Goal: Task Accomplishment & Management: Use online tool/utility

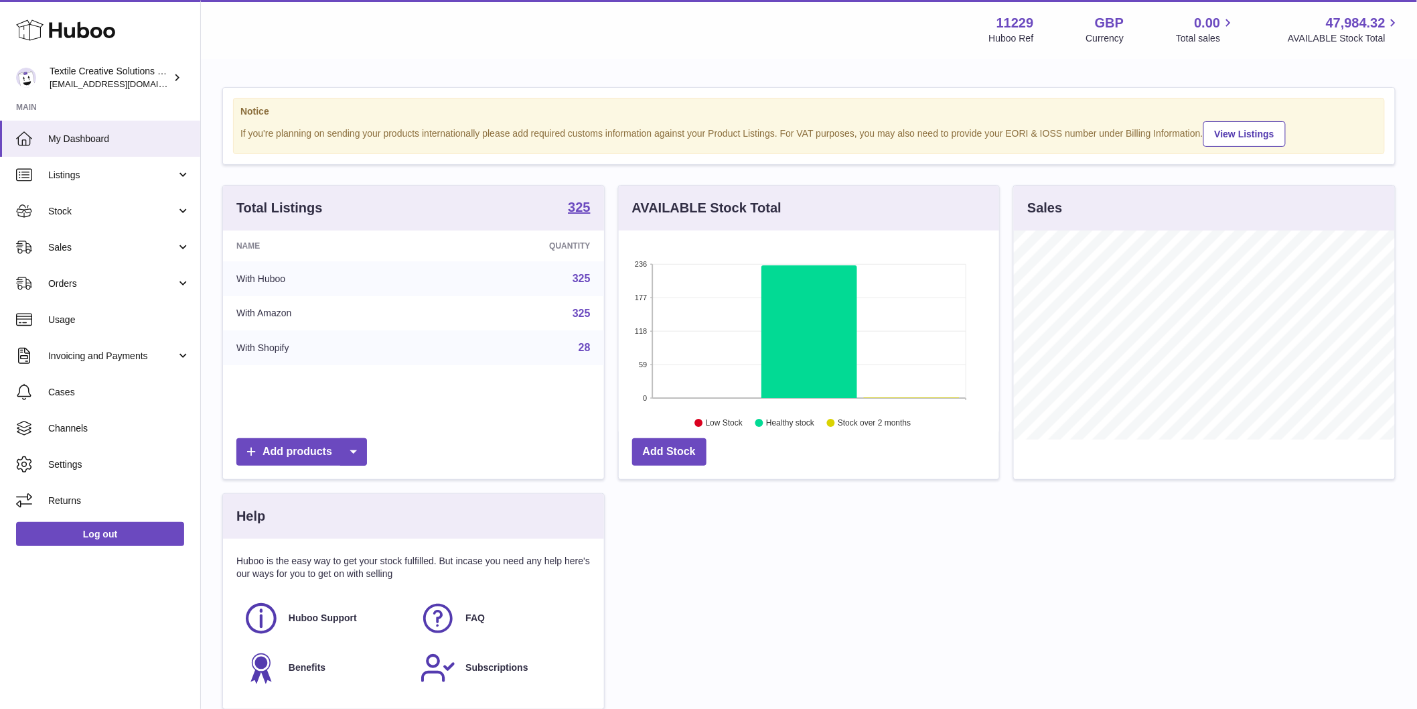
scroll to position [209, 380]
click at [113, 212] on span "Stock" at bounding box center [112, 211] width 128 height 13
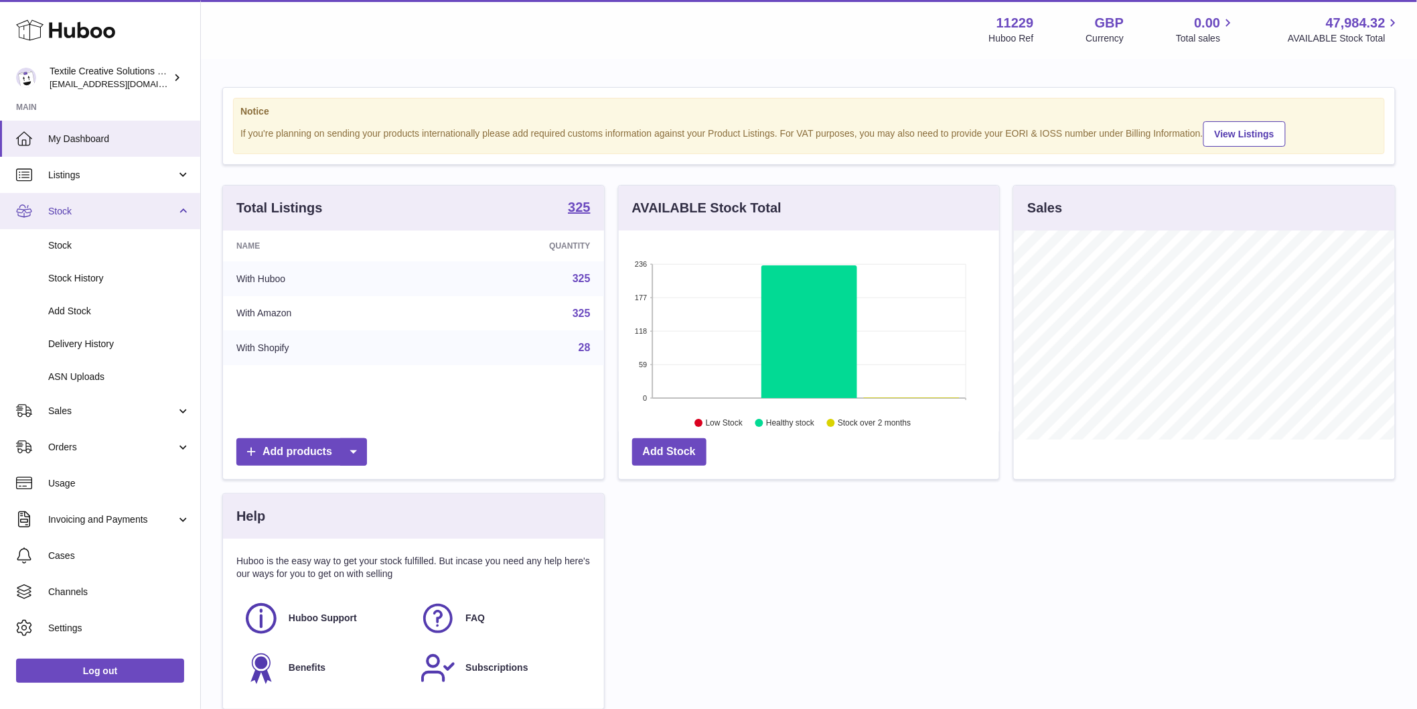
click at [113, 212] on span "Stock" at bounding box center [112, 211] width 128 height 13
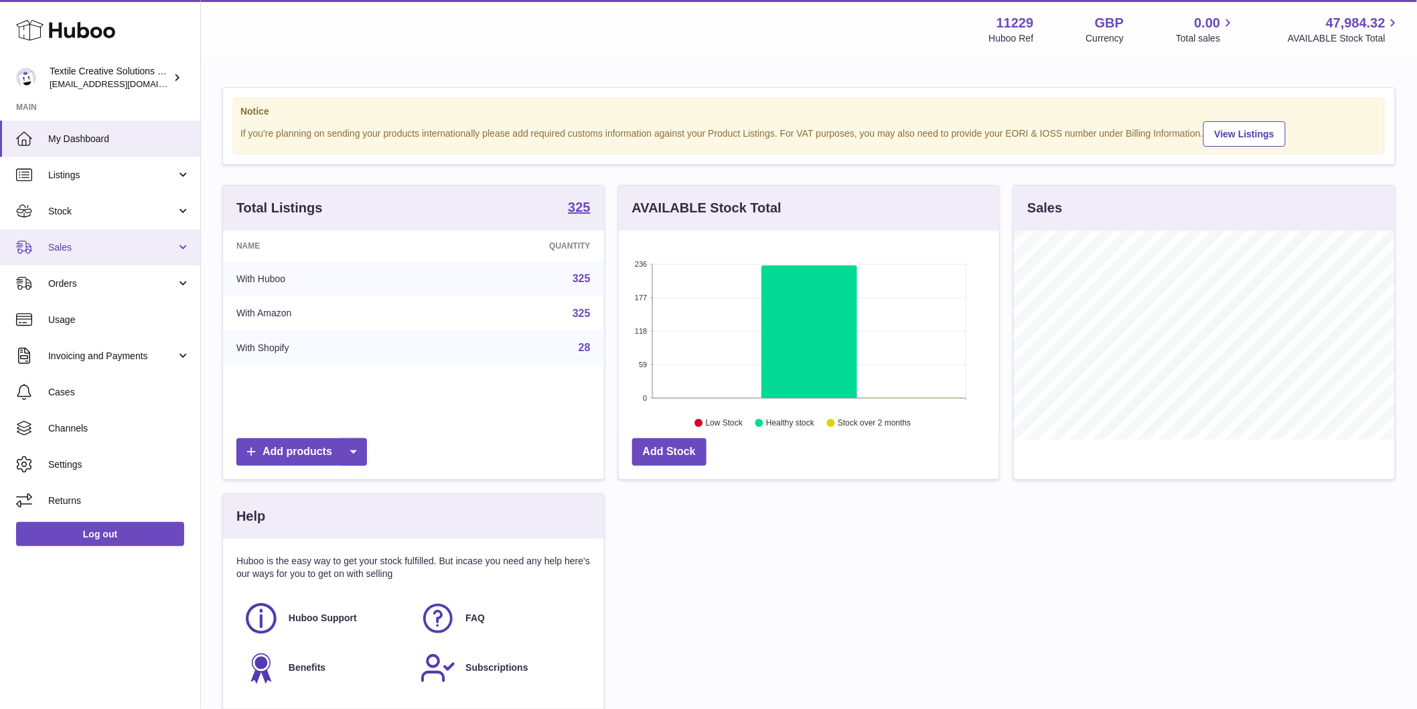
click at [112, 241] on span "Sales" at bounding box center [112, 247] width 128 height 13
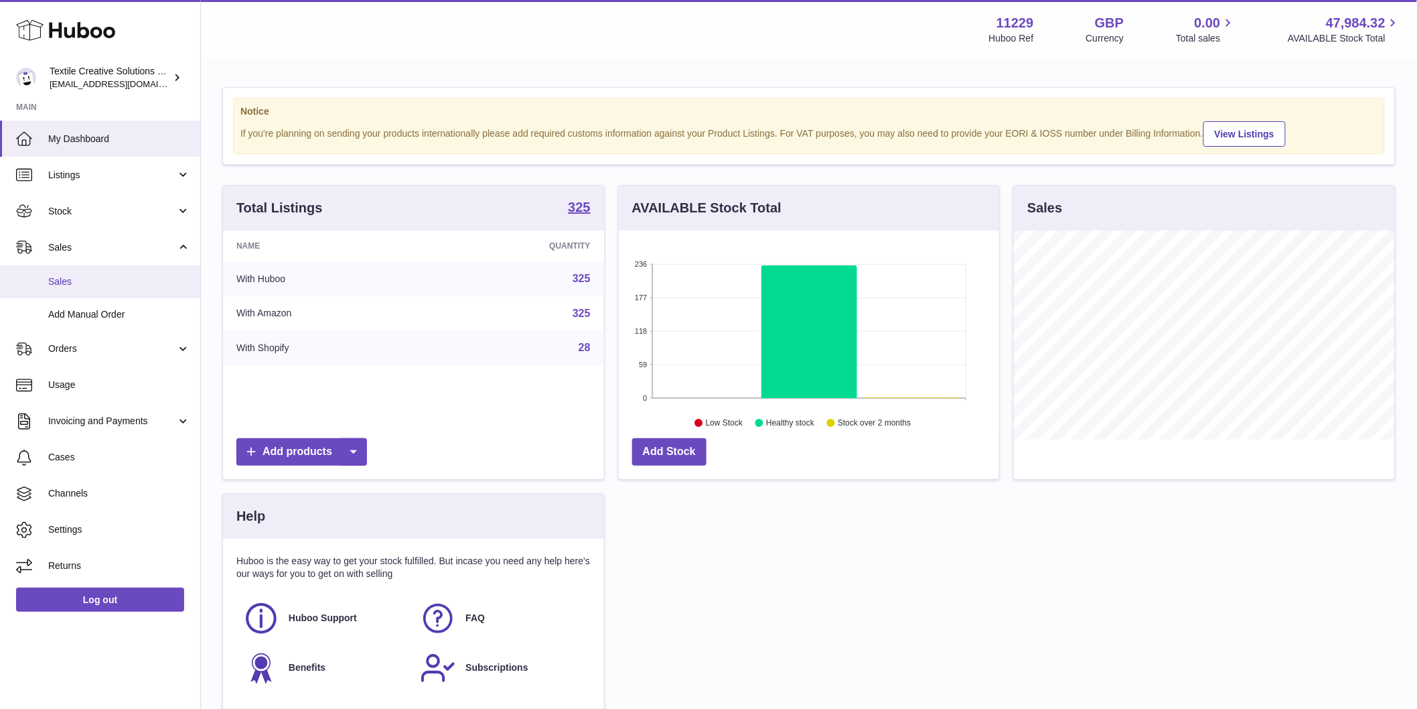
click at [115, 285] on span "Sales" at bounding box center [119, 281] width 142 height 13
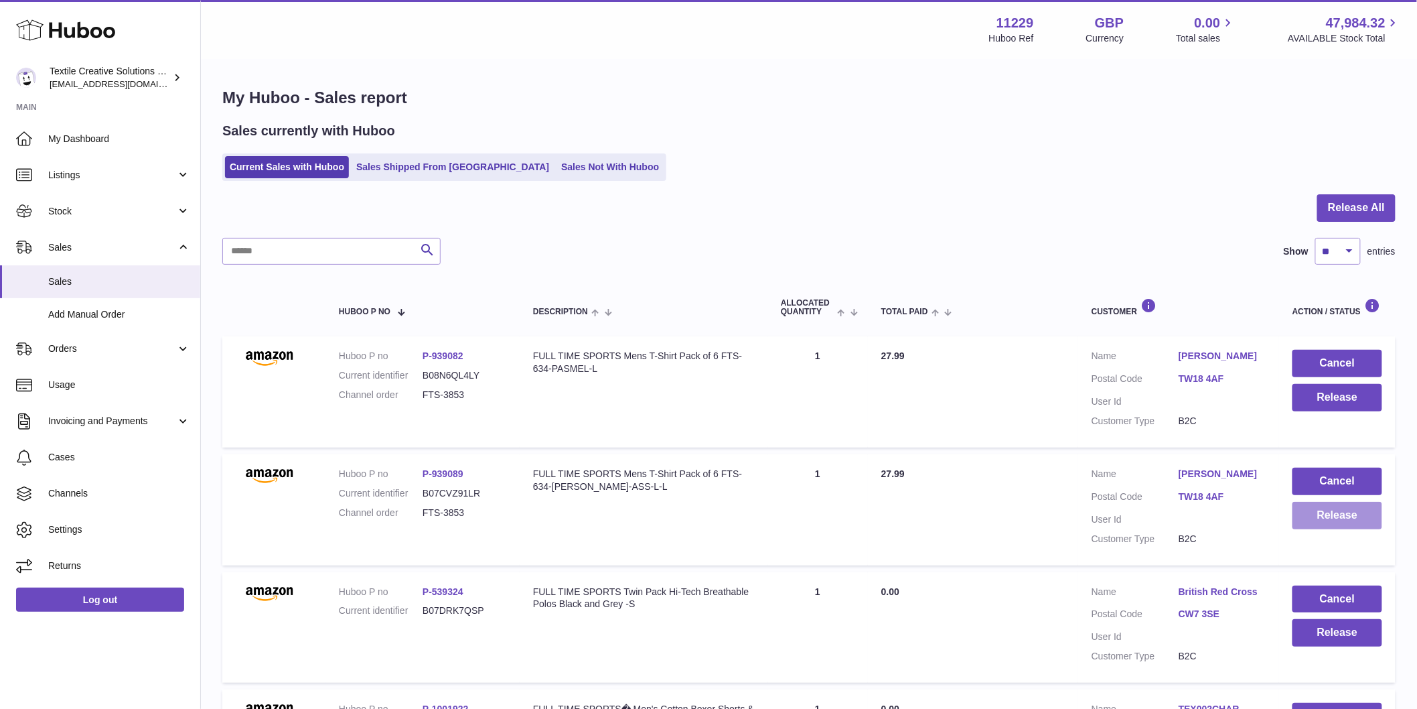
click at [1323, 514] on button "Release" at bounding box center [1338, 515] width 90 height 27
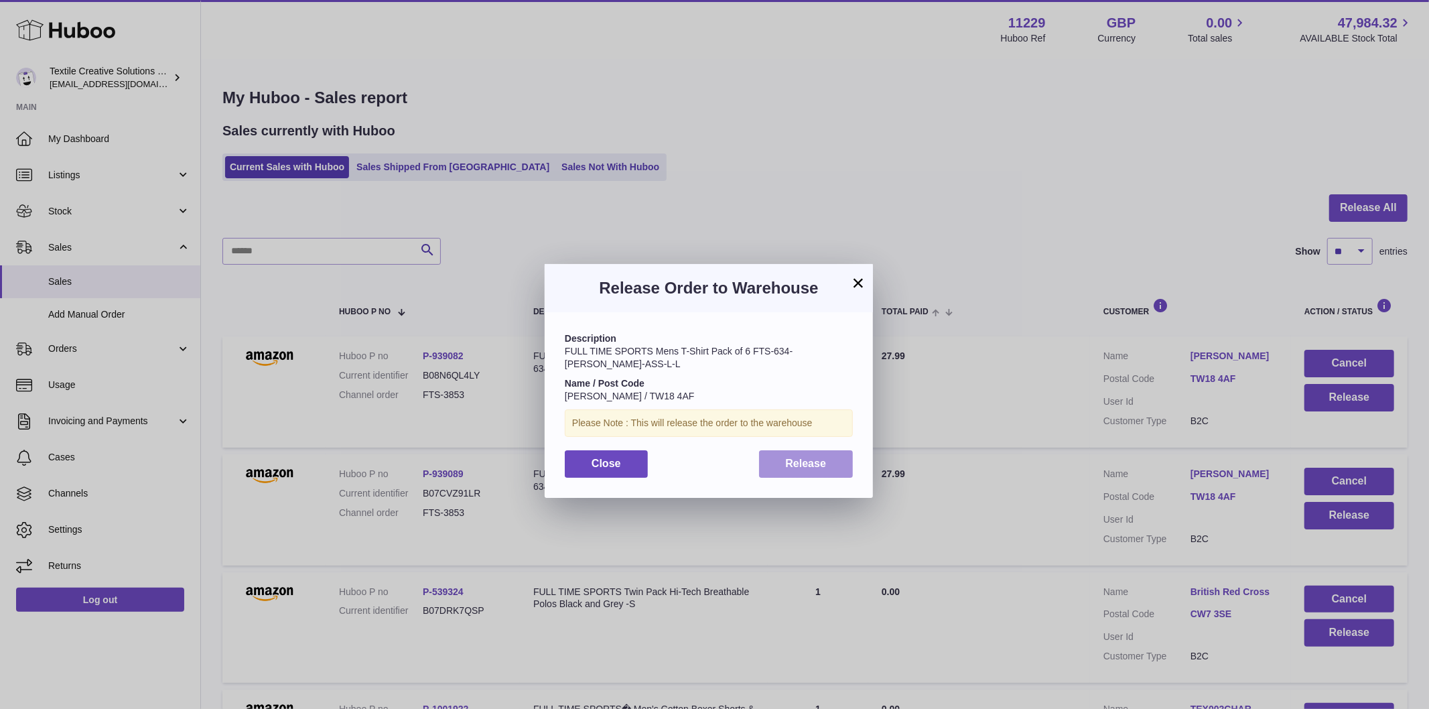
click at [773, 450] on button "Release" at bounding box center [806, 463] width 94 height 27
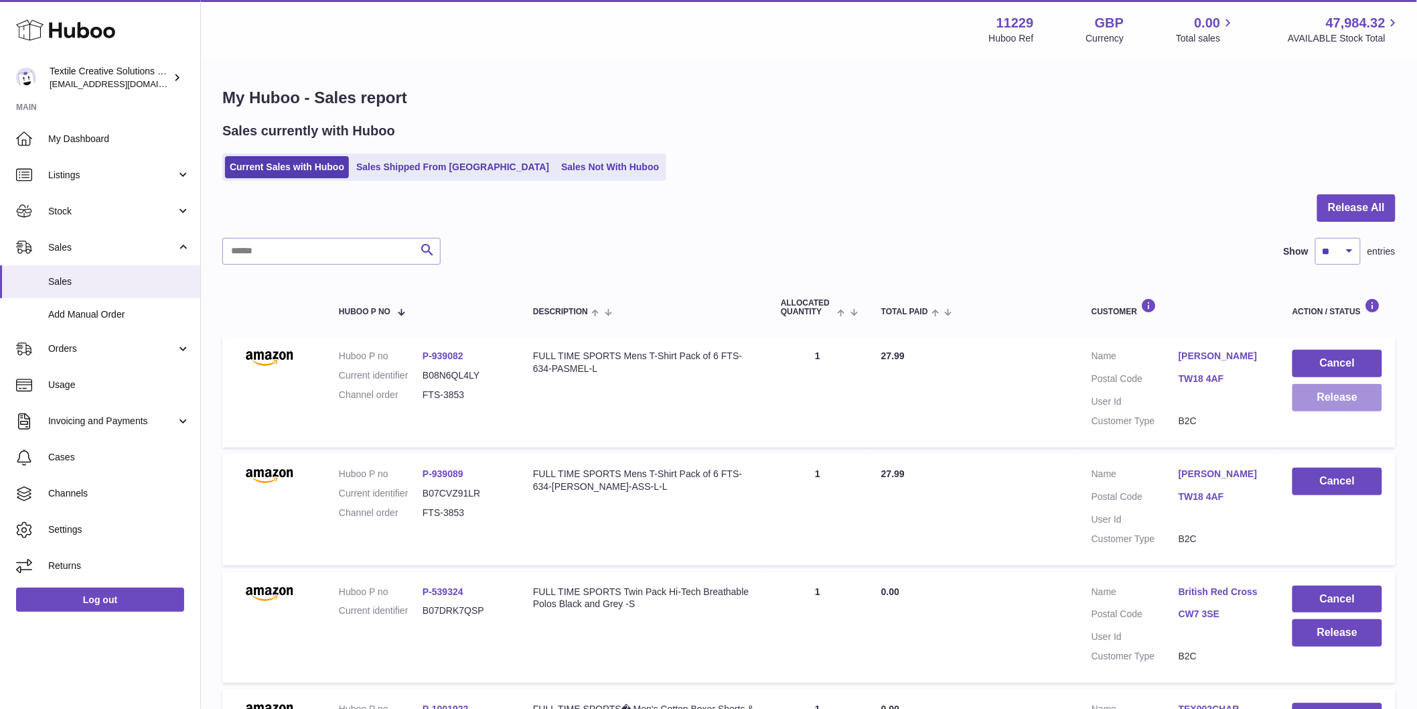
click at [1360, 403] on button "Release" at bounding box center [1338, 397] width 90 height 27
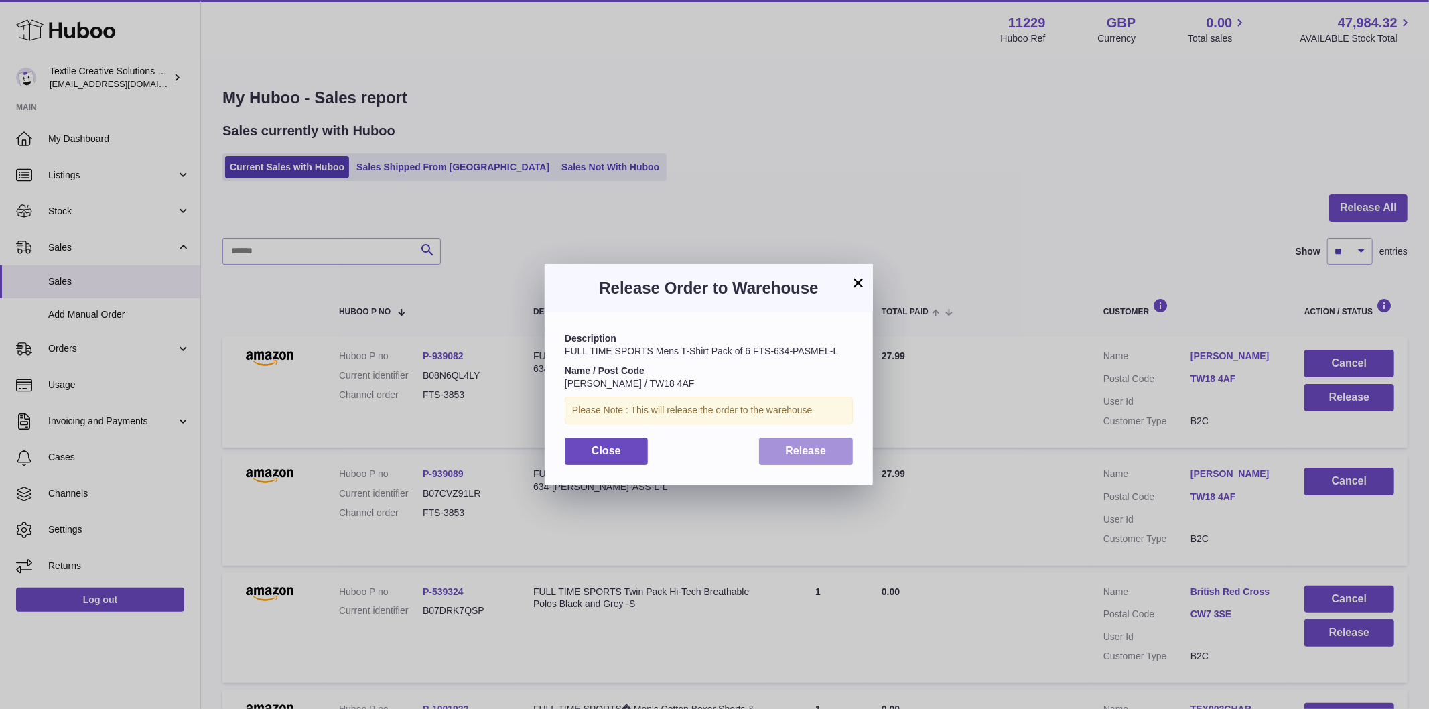
click at [810, 463] on button "Release" at bounding box center [806, 450] width 94 height 27
